Goal: Information Seeking & Learning: Learn about a topic

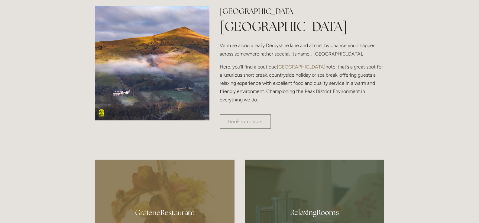
scroll to position [211, 0]
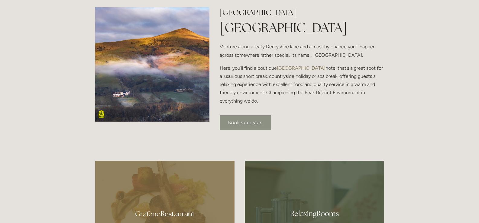
click at [243, 124] on link "Book your stay" at bounding box center [245, 122] width 51 height 15
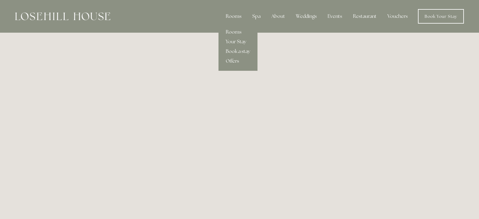
click at [240, 16] on div "Rooms" at bounding box center [233, 16] width 25 height 12
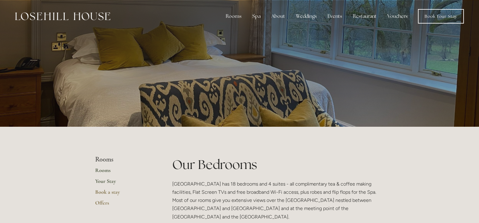
click at [111, 183] on link "Your Stay" at bounding box center [124, 183] width 58 height 11
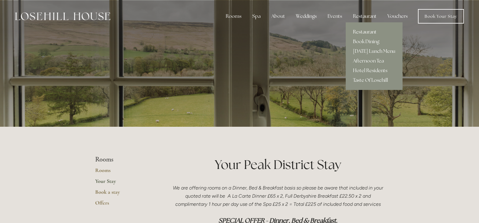
click at [363, 32] on link "Restaurant" at bounding box center [374, 32] width 57 height 10
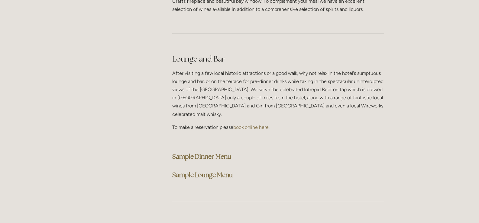
scroll to position [1510, 0]
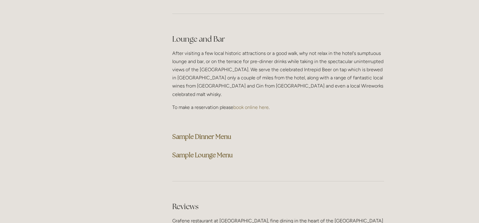
click at [221, 133] on strong "Sample Dinner Menu" at bounding box center [201, 137] width 59 height 8
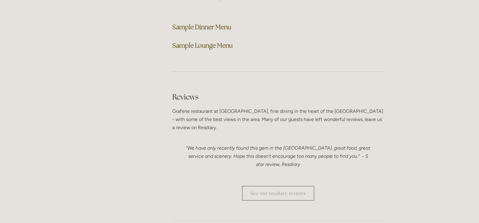
scroll to position [1601, 0]
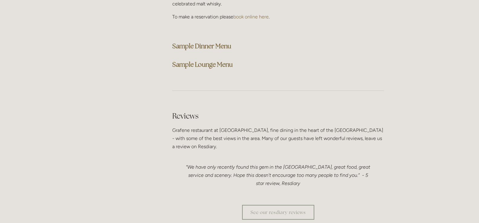
click at [199, 42] on strong "Sample Dinner Menu" at bounding box center [201, 46] width 59 height 8
click at [188, 60] on strong "Sample Lounge Menu" at bounding box center [202, 64] width 60 height 8
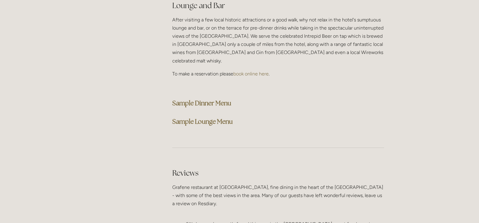
scroll to position [1510, 0]
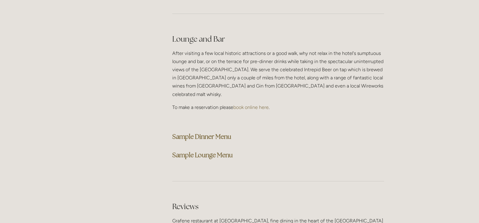
click at [227, 133] on strong "Sample Dinner Menu" at bounding box center [201, 137] width 59 height 8
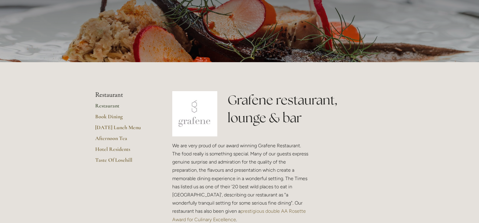
scroll to position [60, 0]
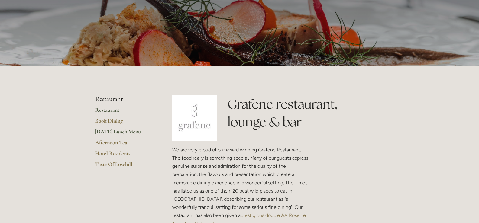
click at [115, 131] on link "[DATE] Lunch Menu" at bounding box center [124, 133] width 58 height 11
